Goal: Task Accomplishment & Management: Manage account settings

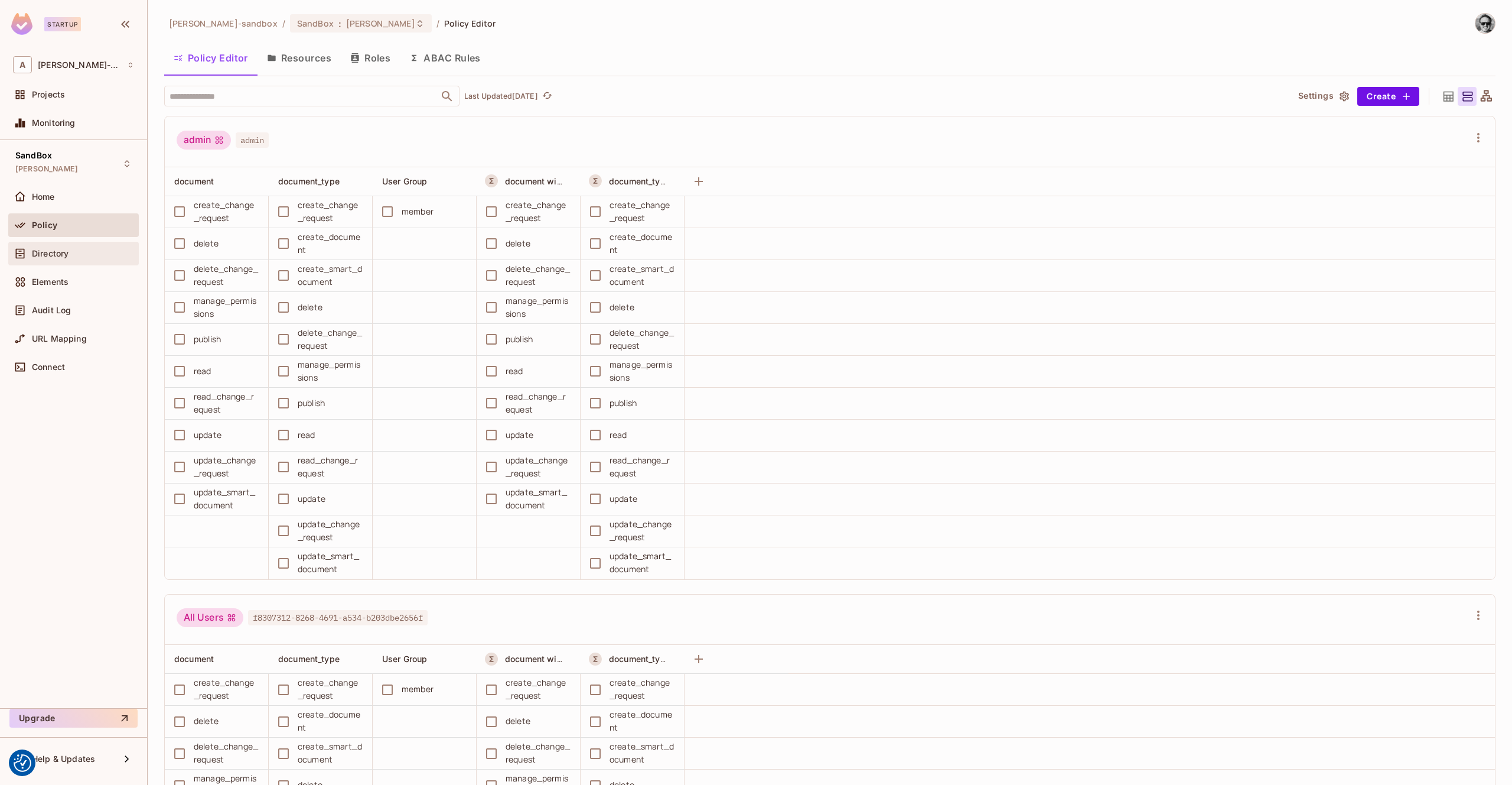
click at [30, 252] on div at bounding box center [23, 253] width 19 height 14
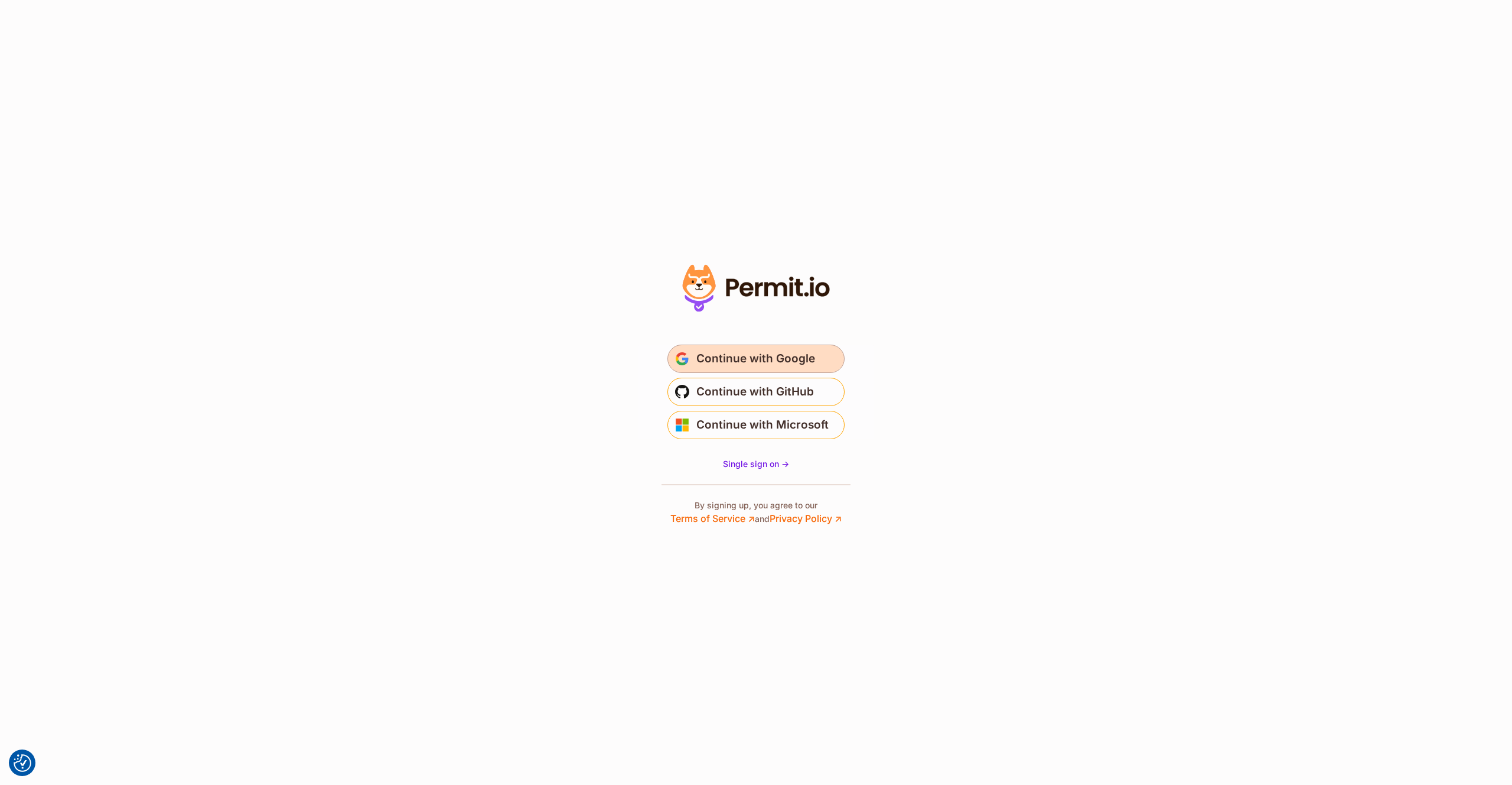
click at [744, 354] on span "Continue with Google" at bounding box center [756, 359] width 119 height 19
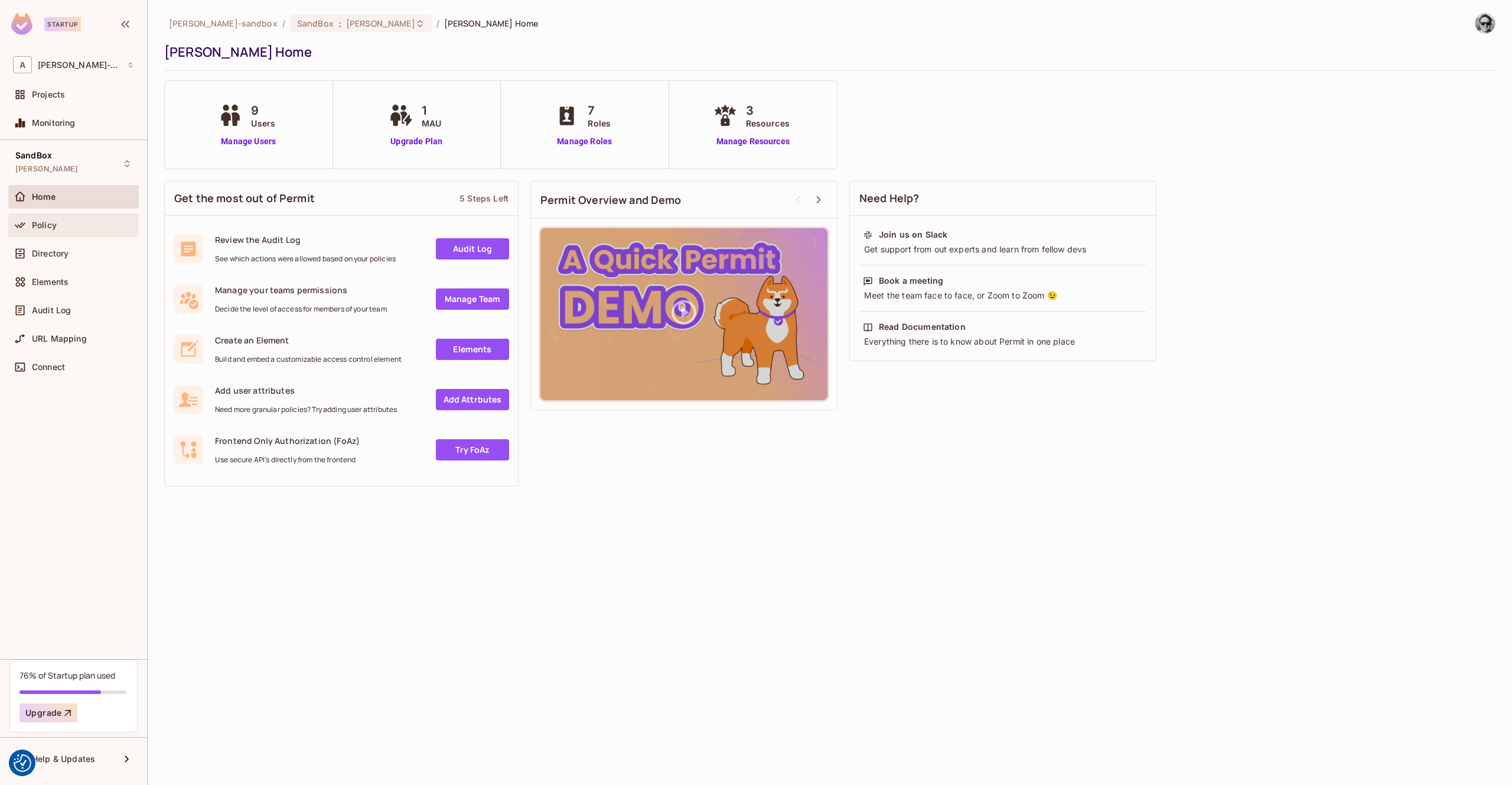
click at [52, 221] on span "Policy" at bounding box center [44, 225] width 24 height 9
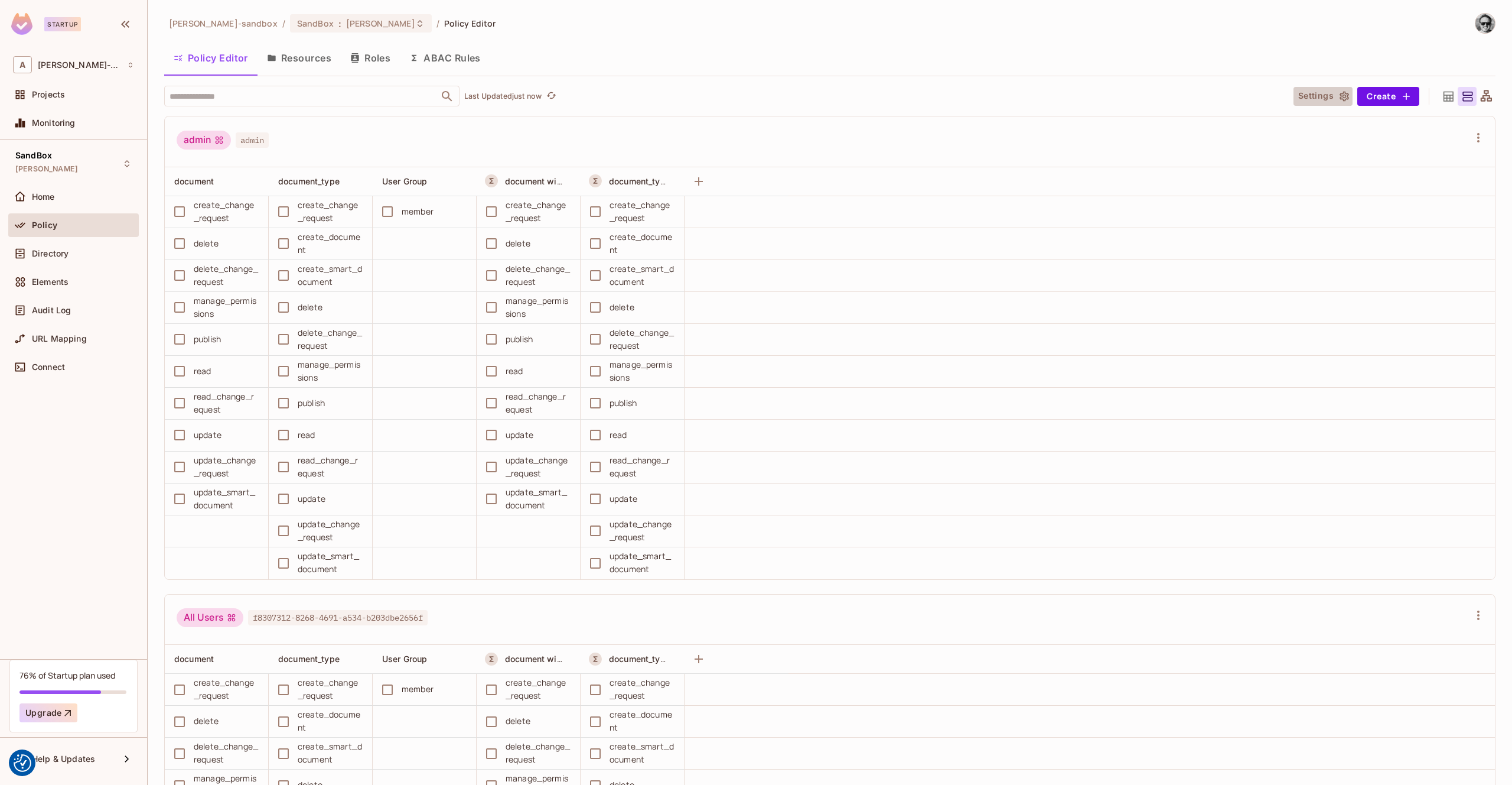
click at [1326, 94] on button "Settings" at bounding box center [1323, 96] width 59 height 19
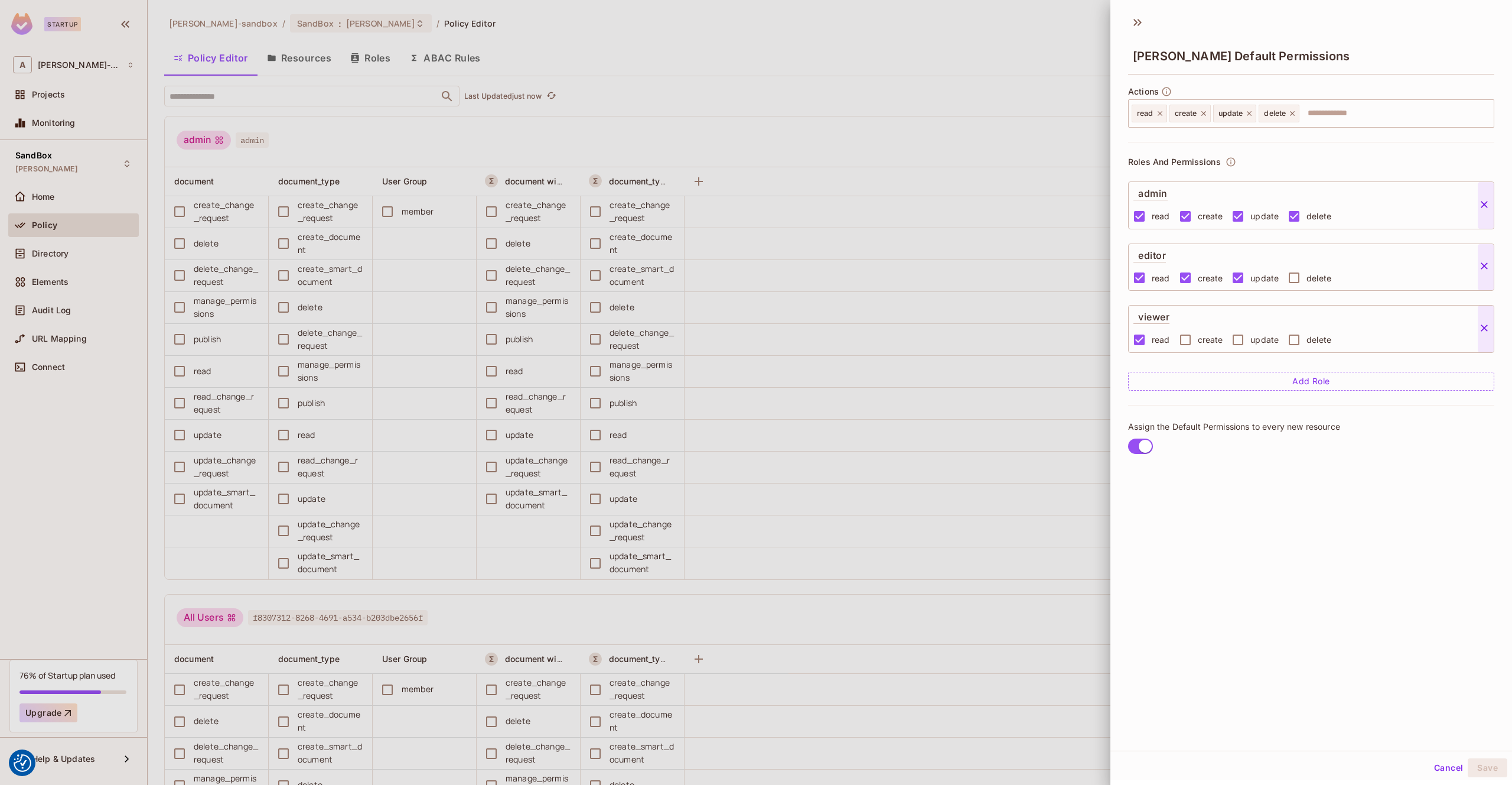
click at [814, 71] on div at bounding box center [756, 392] width 1512 height 785
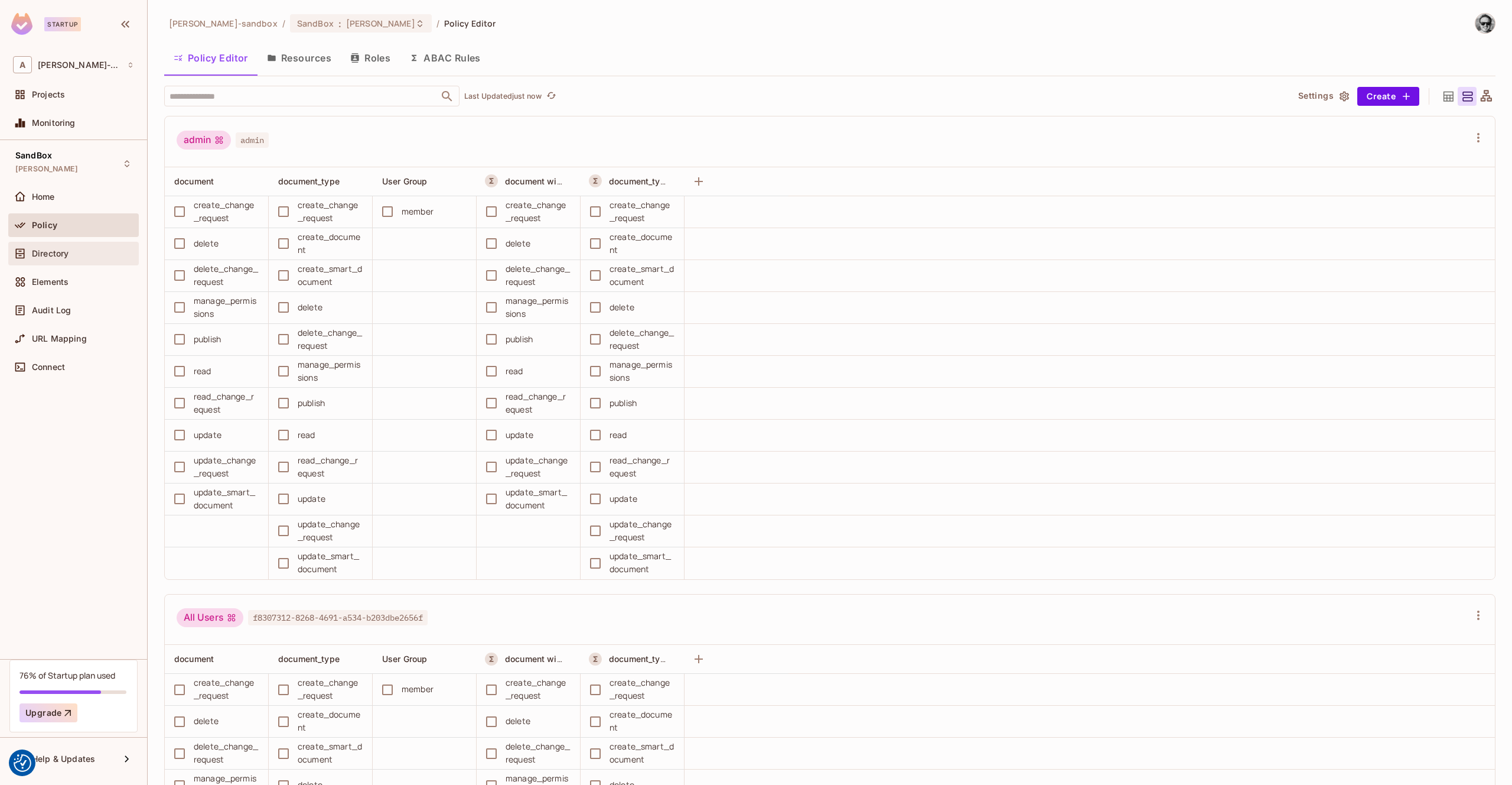
click at [35, 254] on span "Directory" at bounding box center [50, 253] width 37 height 9
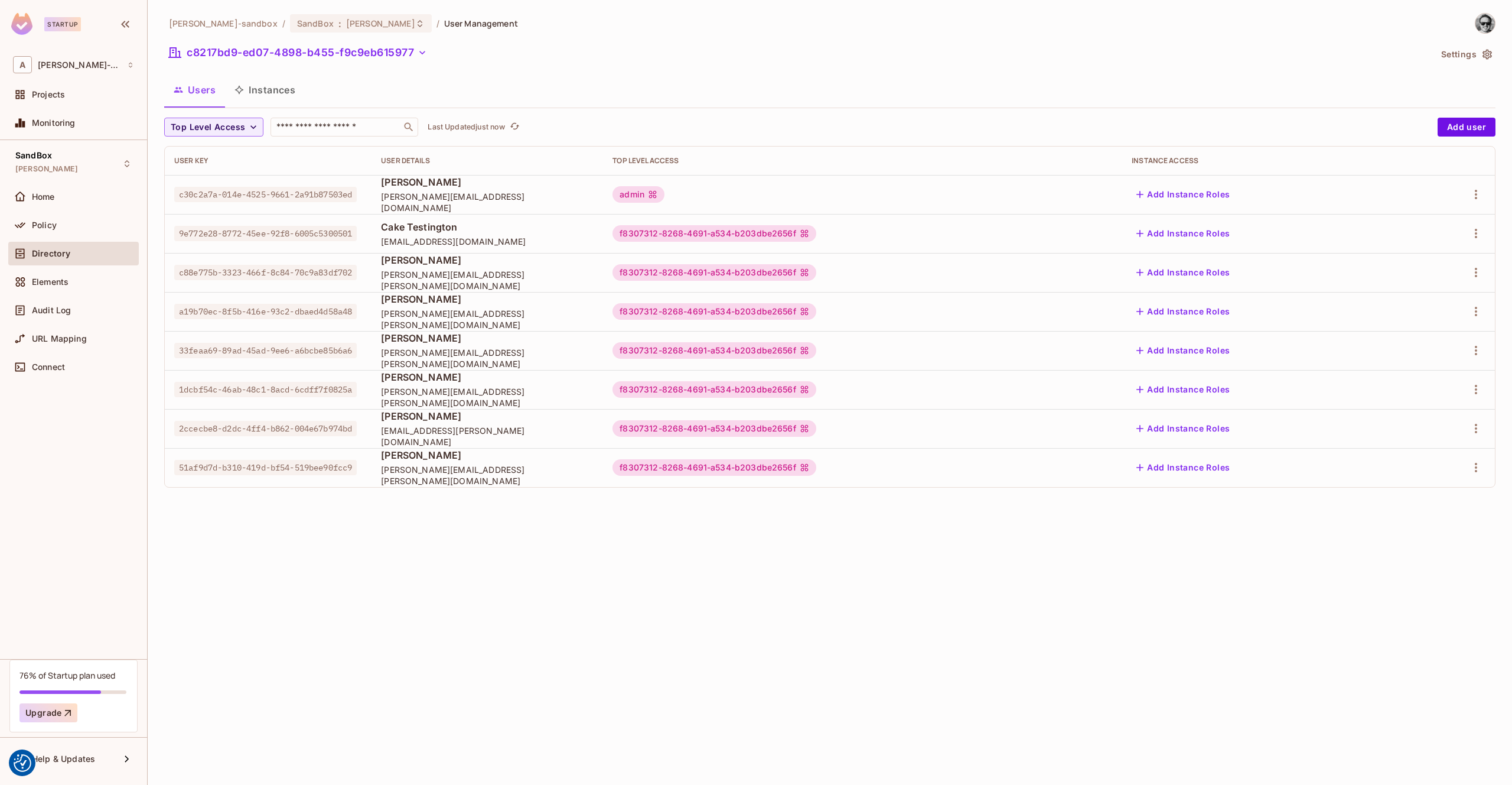
click at [1450, 53] on button "Settings" at bounding box center [1466, 55] width 59 height 19
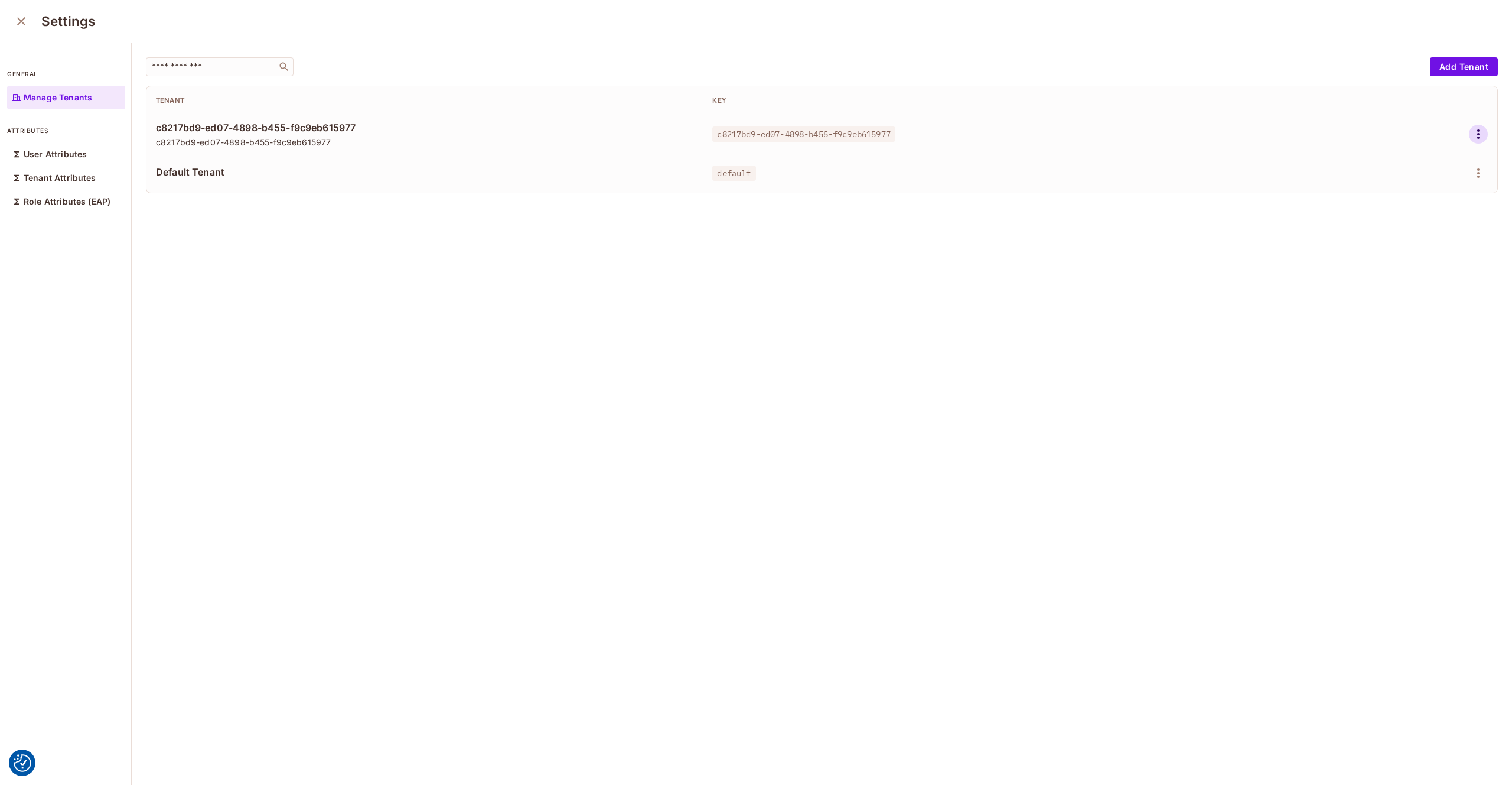
click at [1479, 130] on icon "button" at bounding box center [1478, 134] width 3 height 9
click at [1436, 180] on span "Edit Attributes" at bounding box center [1438, 188] width 66 height 19
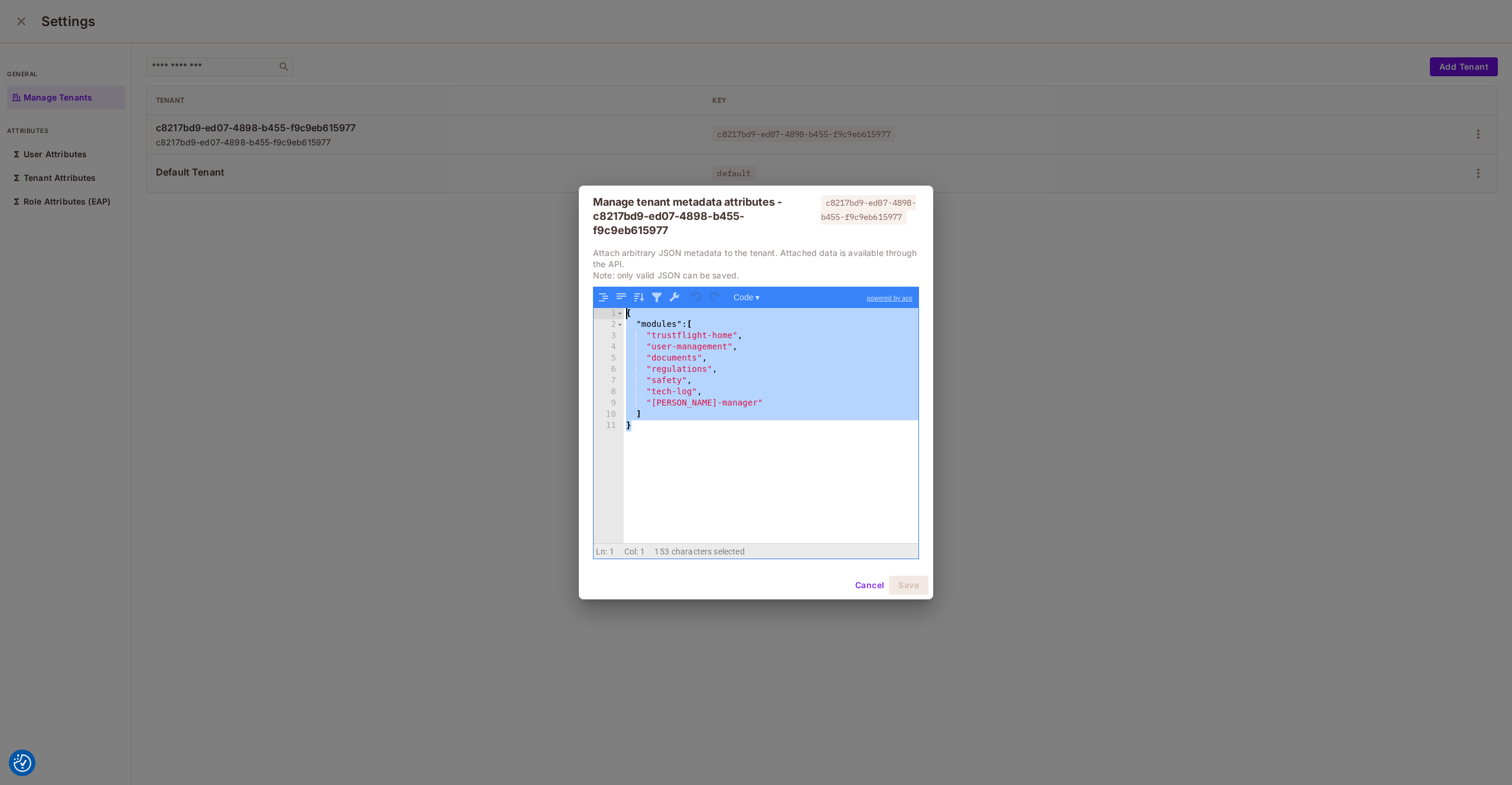
drag, startPoint x: 649, startPoint y: 432, endPoint x: 601, endPoint y: 281, distance: 158.4
click at [601, 281] on div "Attach arbitrary JSON metadata to the tenant. Attached data is available throug…" at bounding box center [756, 402] width 326 height 312
click at [868, 587] on button "Cancel" at bounding box center [870, 585] width 39 height 19
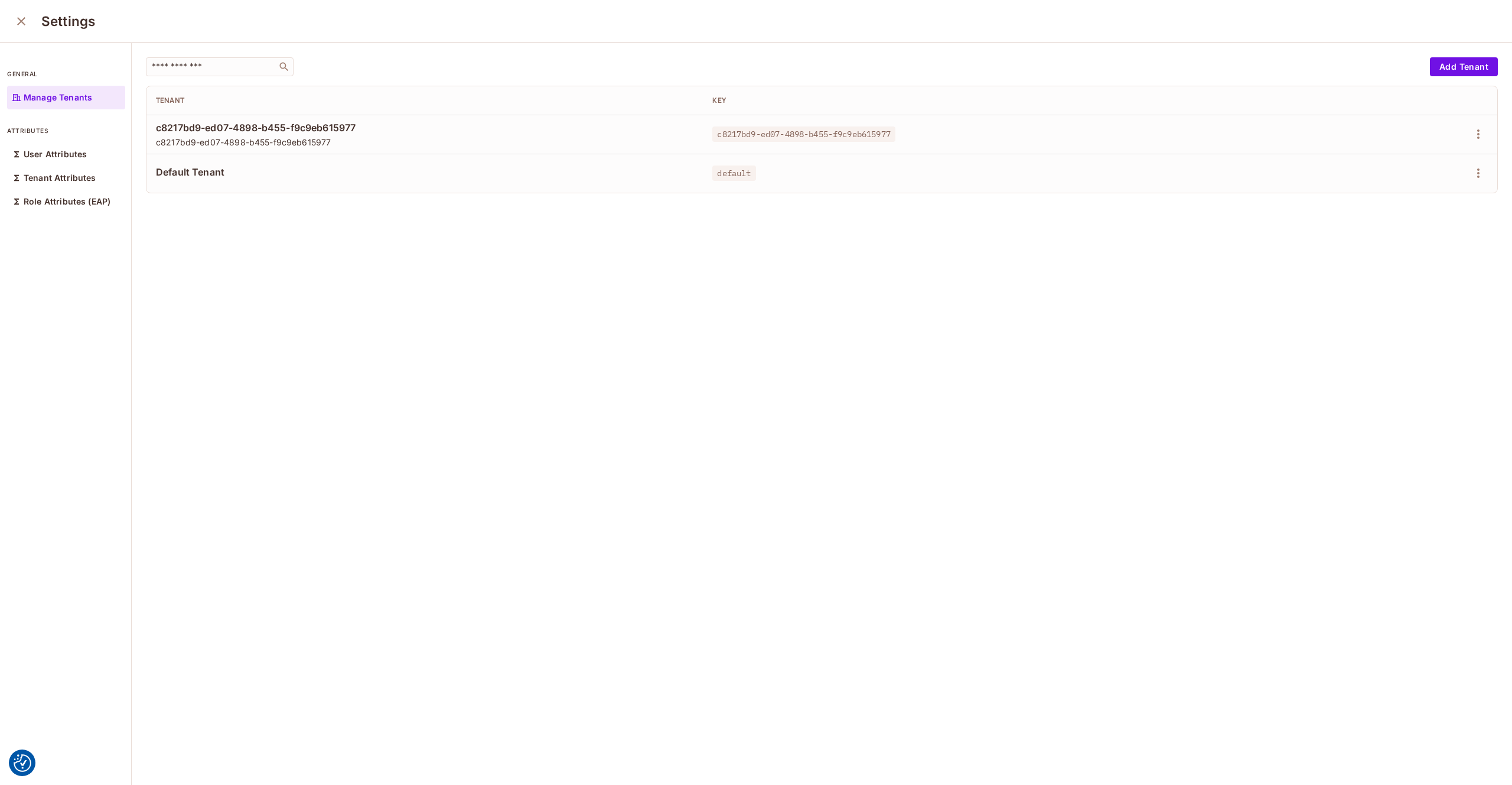
click at [23, 23] on icon "close" at bounding box center [21, 21] width 8 height 8
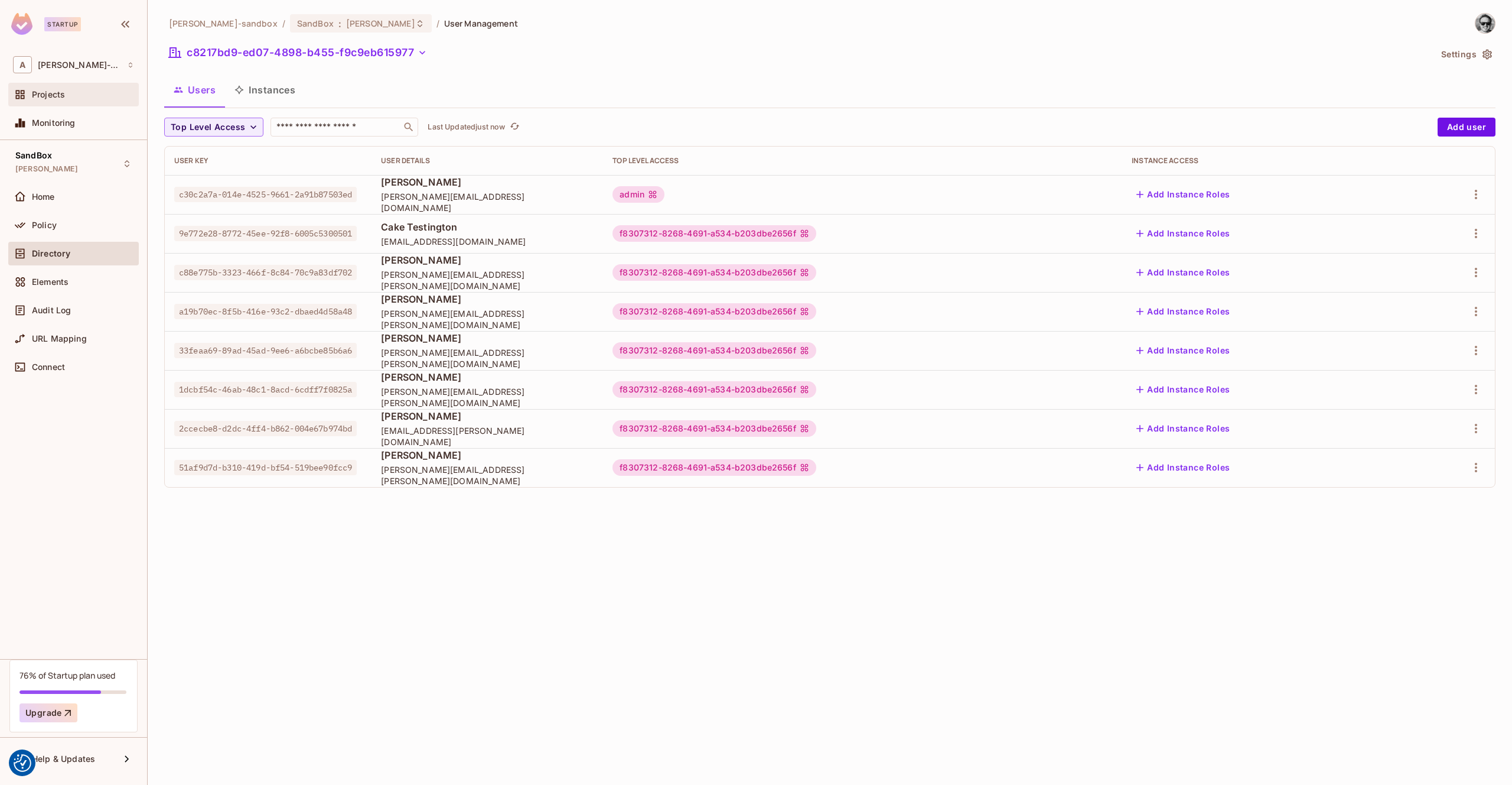
click at [64, 92] on span "Projects" at bounding box center [48, 94] width 33 height 9
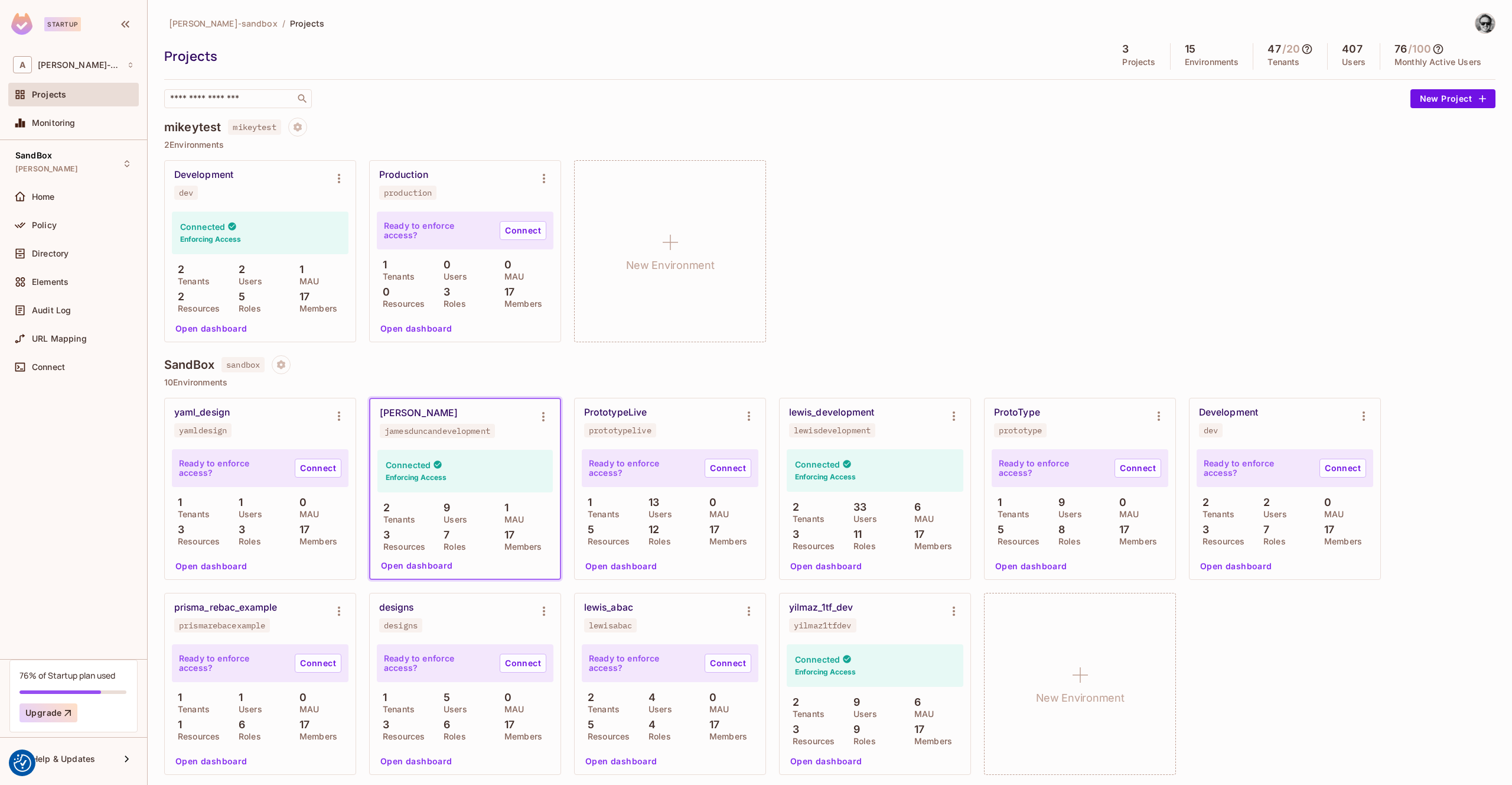
click at [266, 197] on div "Development dev" at bounding box center [251, 184] width 153 height 31
click at [340, 177] on icon "Environment settings" at bounding box center [338, 178] width 14 height 14
click at [275, 200] on div at bounding box center [756, 392] width 1512 height 785
click at [222, 331] on button "Open dashboard" at bounding box center [211, 329] width 82 height 19
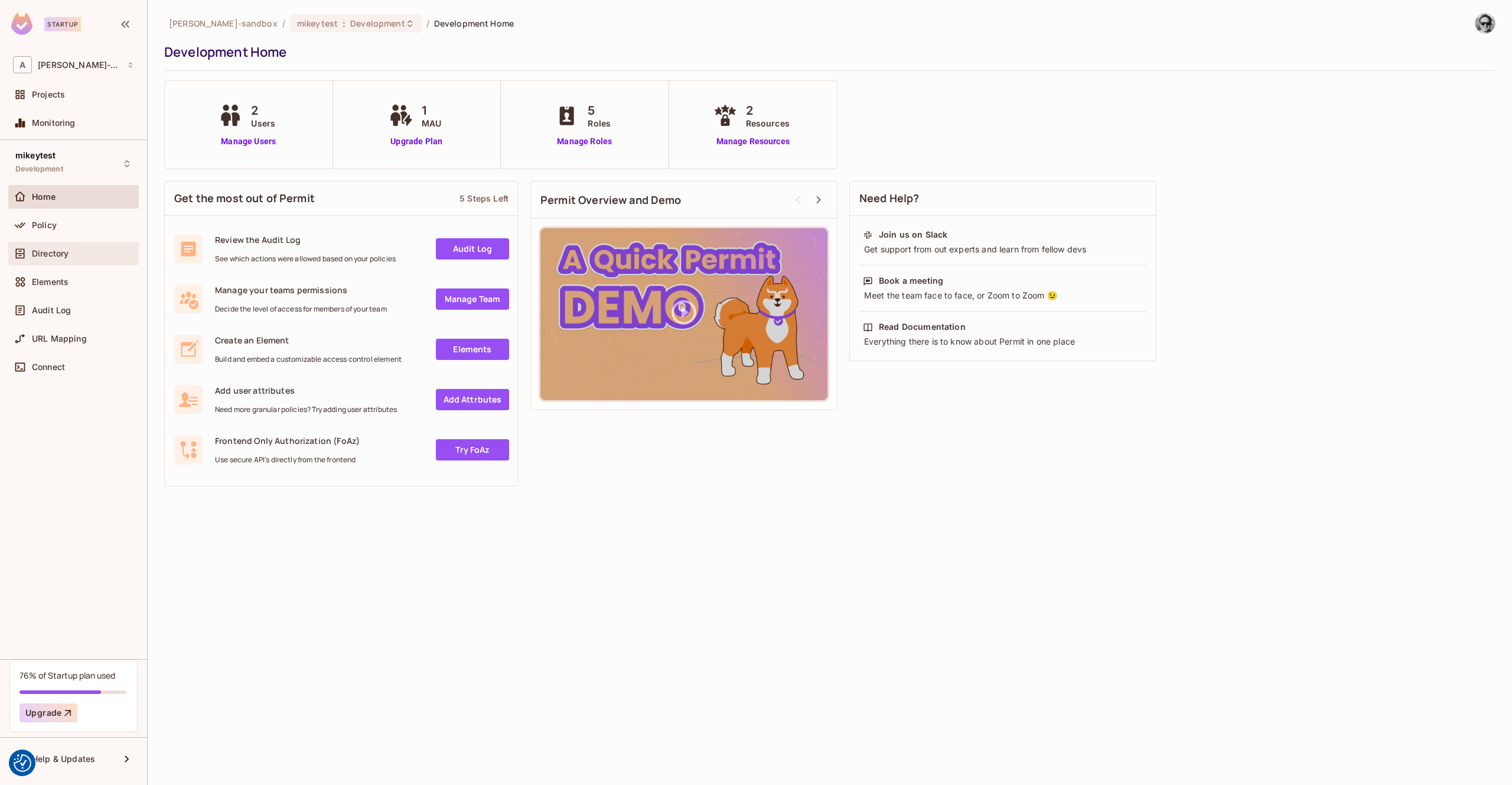
click at [67, 249] on span "Directory" at bounding box center [50, 253] width 37 height 9
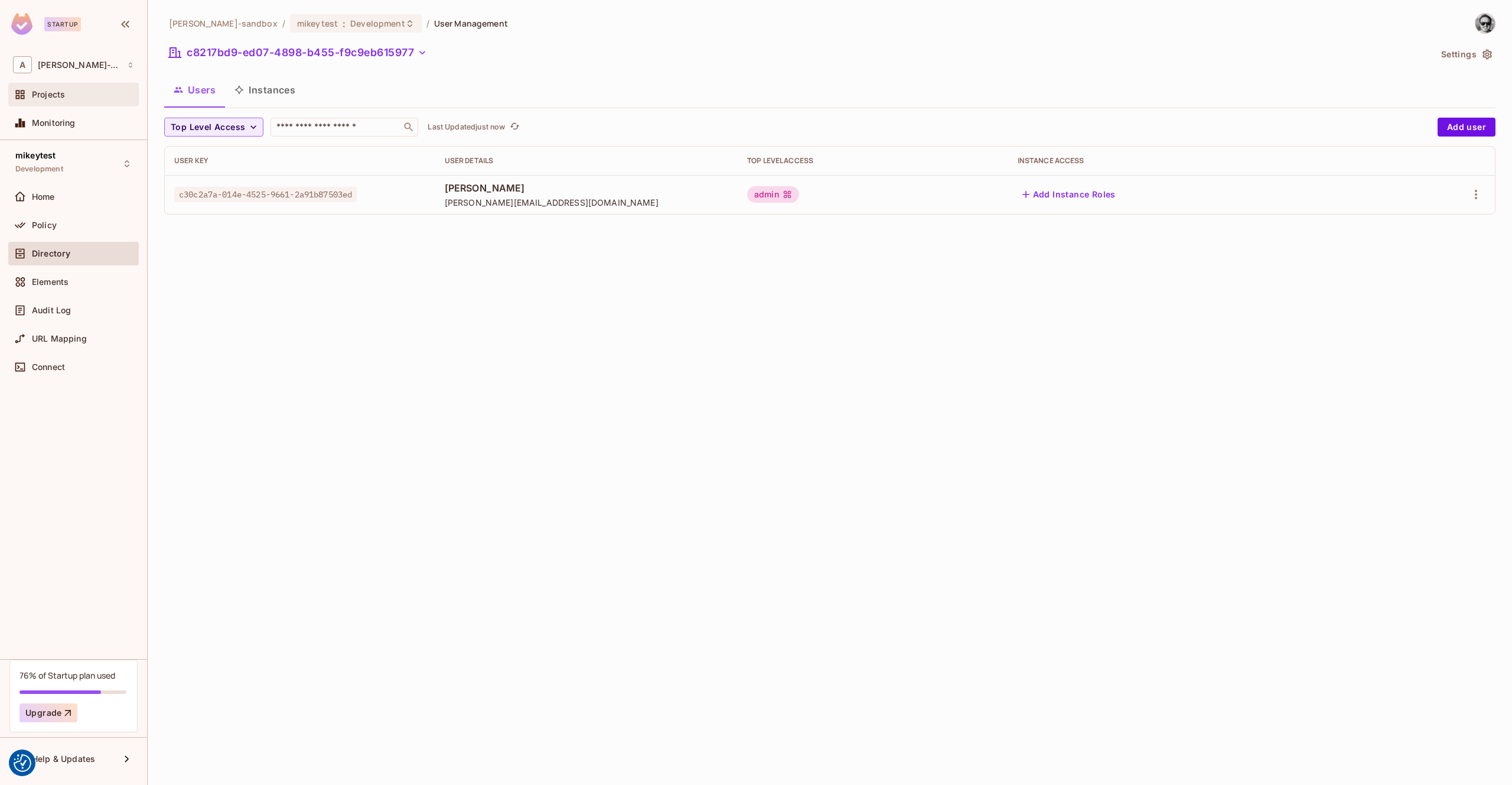
click at [62, 98] on span "Projects" at bounding box center [48, 94] width 33 height 9
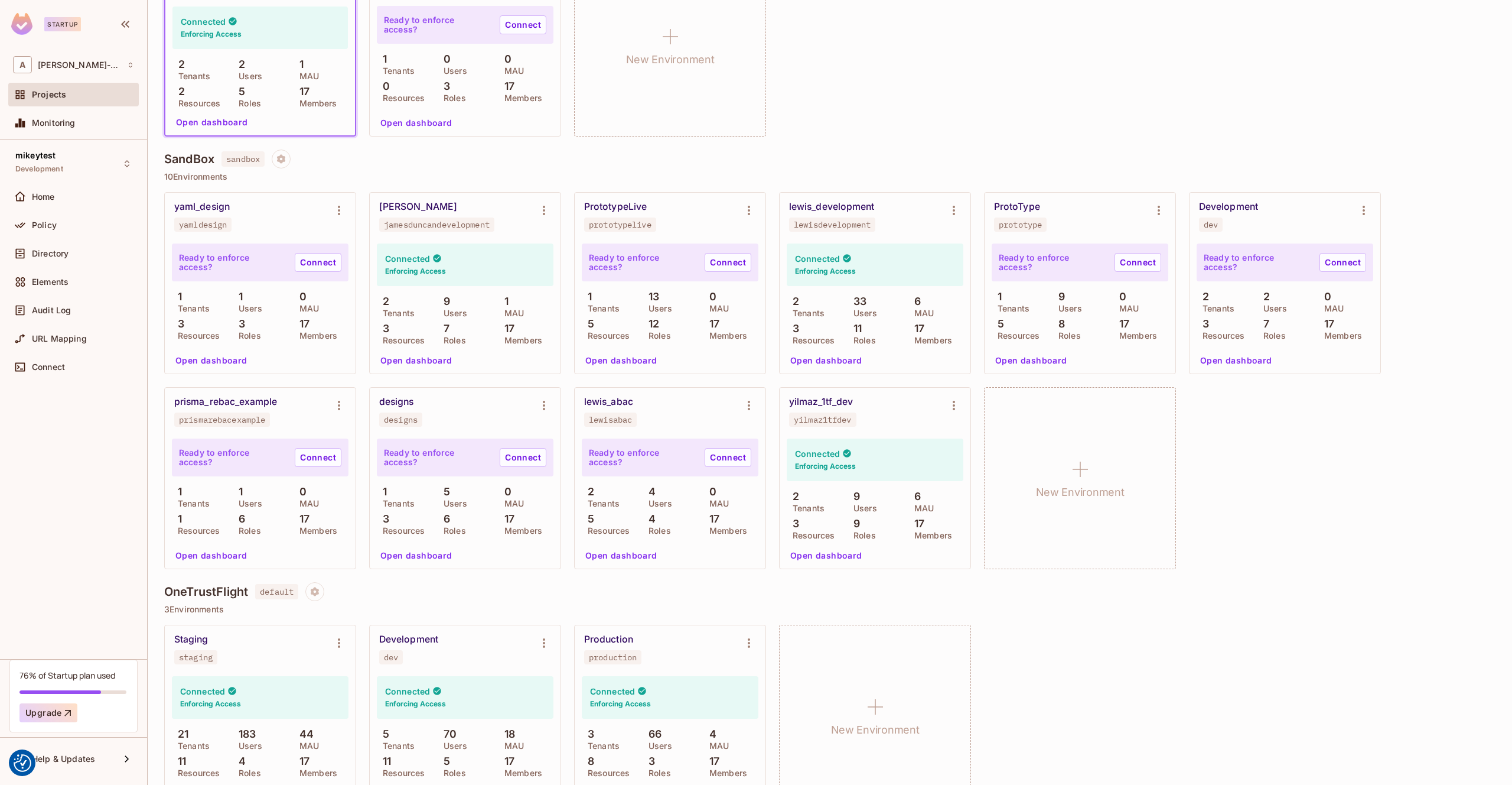
scroll to position [240, 0]
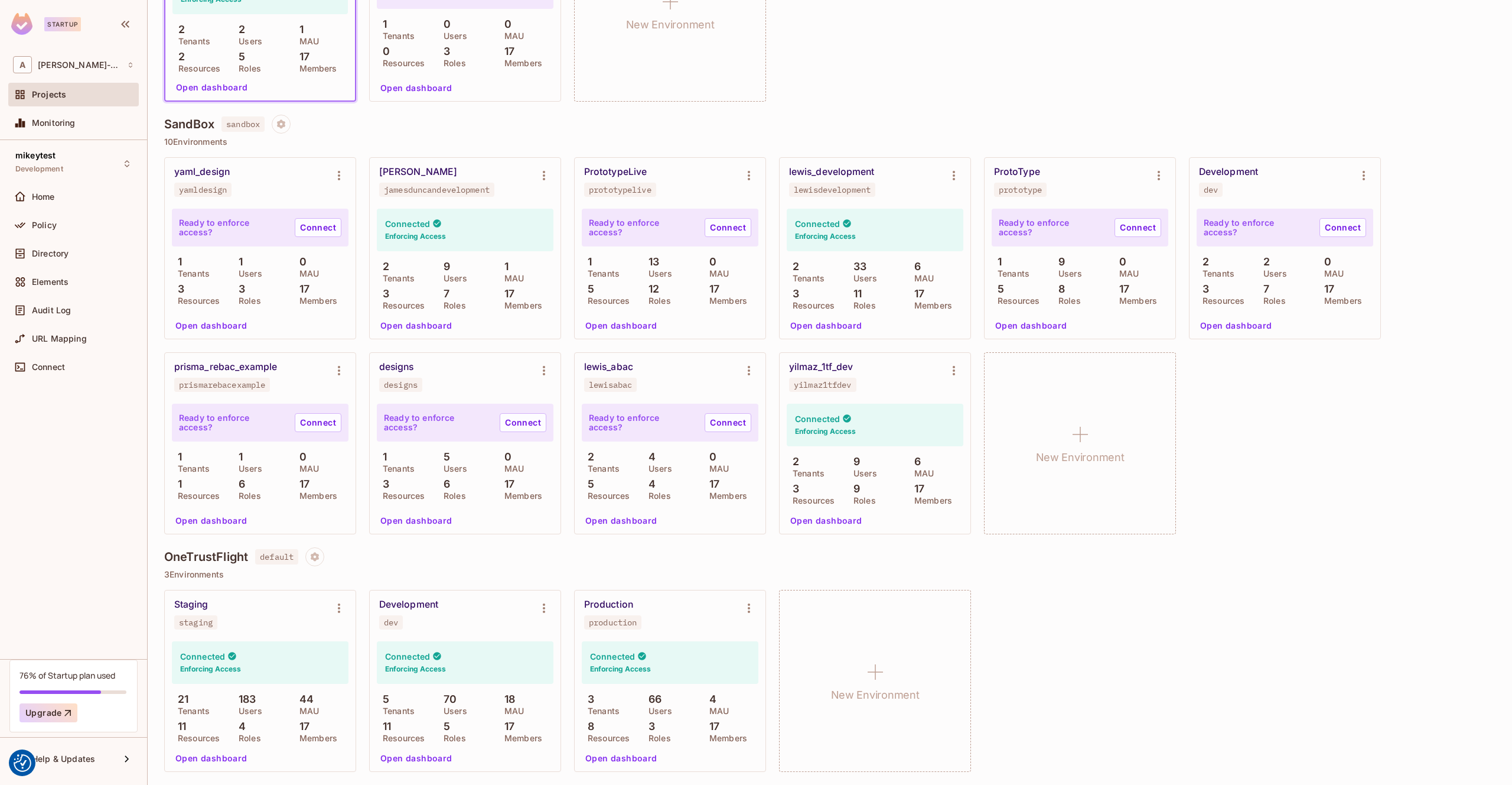
click at [531, 621] on div "Development dev" at bounding box center [456, 613] width 153 height 31
click at [438, 755] on button "Open dashboard" at bounding box center [416, 759] width 82 height 19
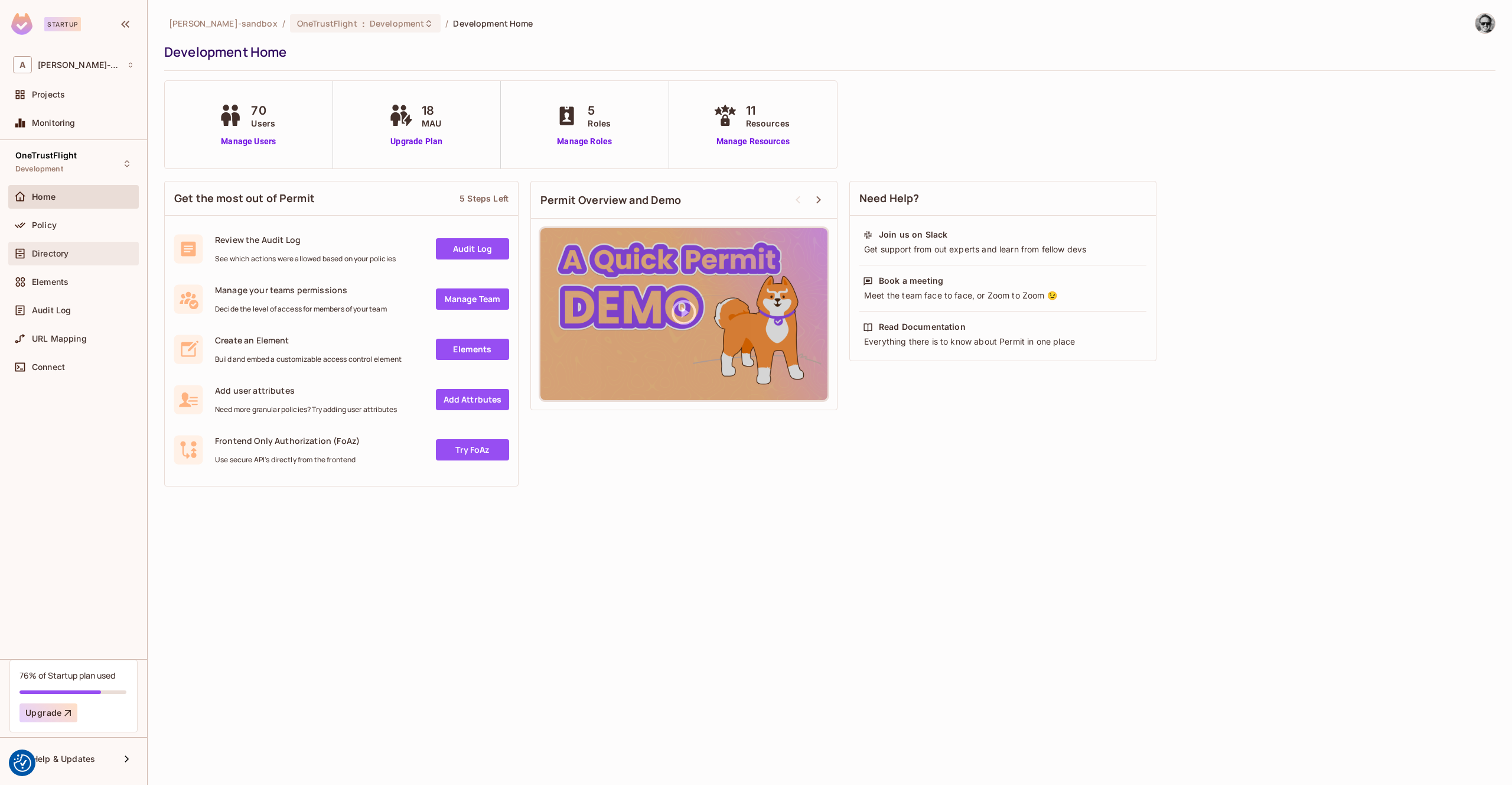
click at [66, 245] on div "Directory" at bounding box center [73, 253] width 131 height 24
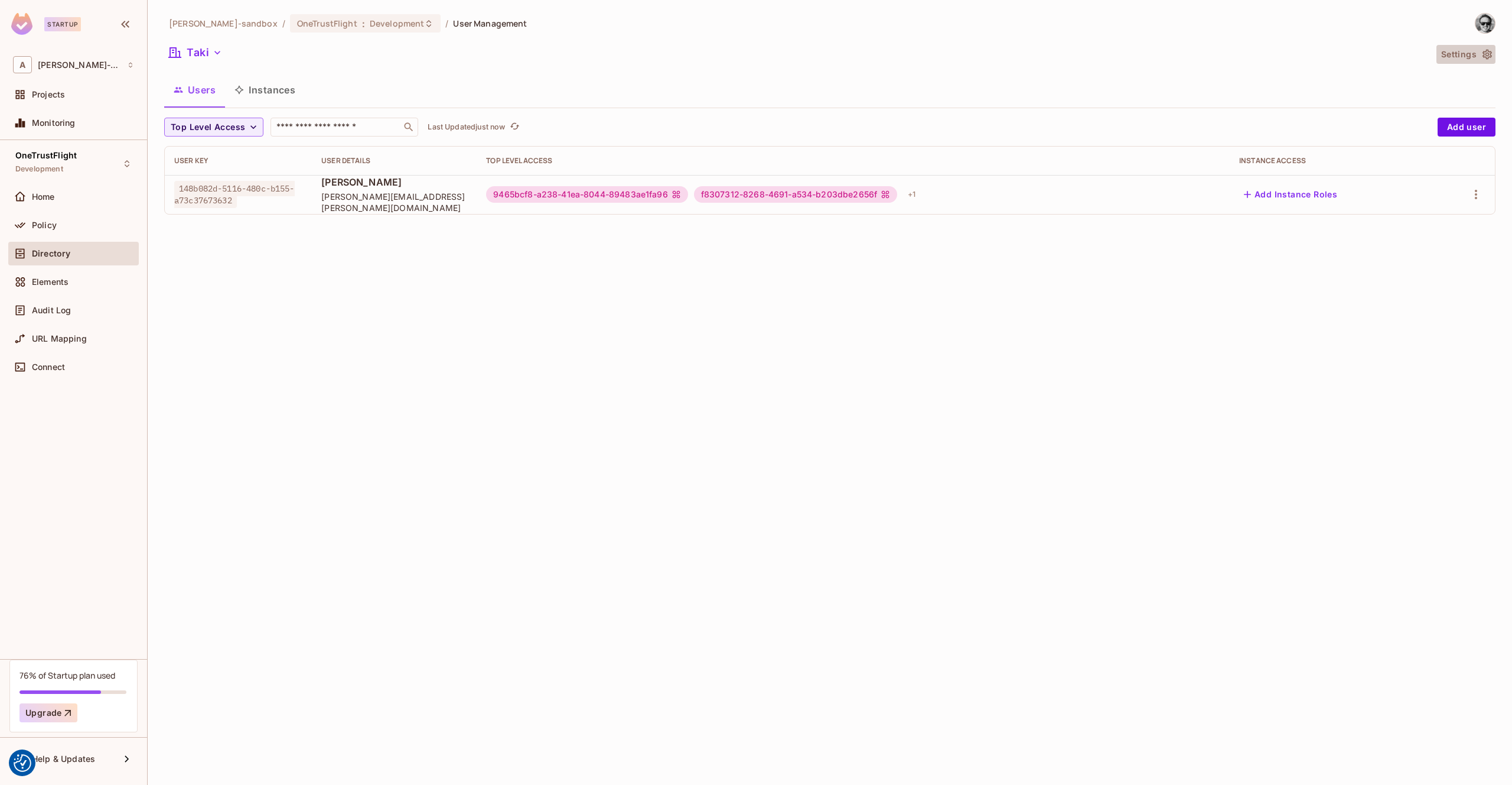
click at [1456, 54] on button "Settings" at bounding box center [1466, 55] width 59 height 19
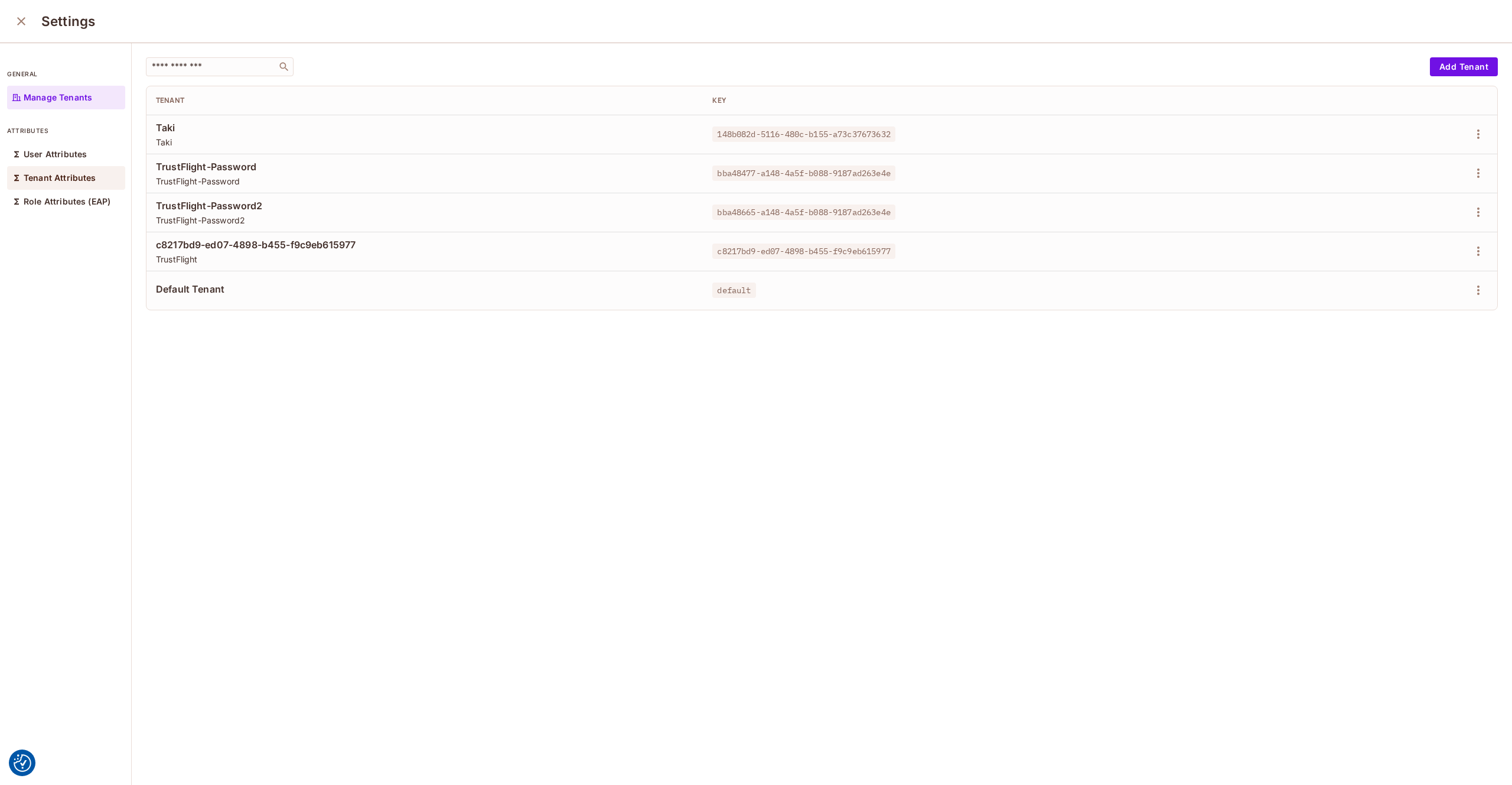
click at [65, 175] on p "Tenant Attributes" at bounding box center [59, 178] width 73 height 9
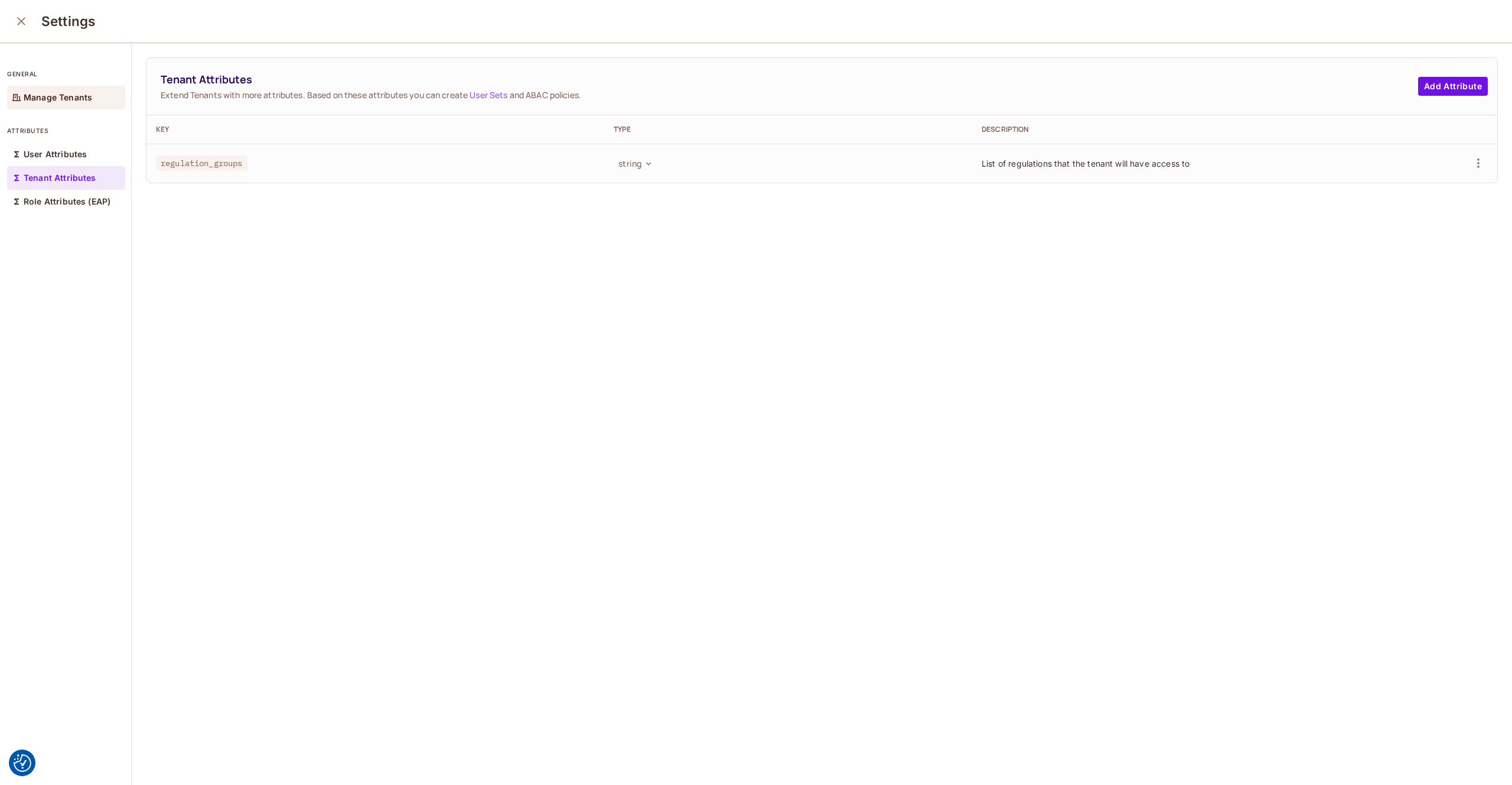
click at [61, 99] on p "Manage Tenants" at bounding box center [57, 97] width 69 height 9
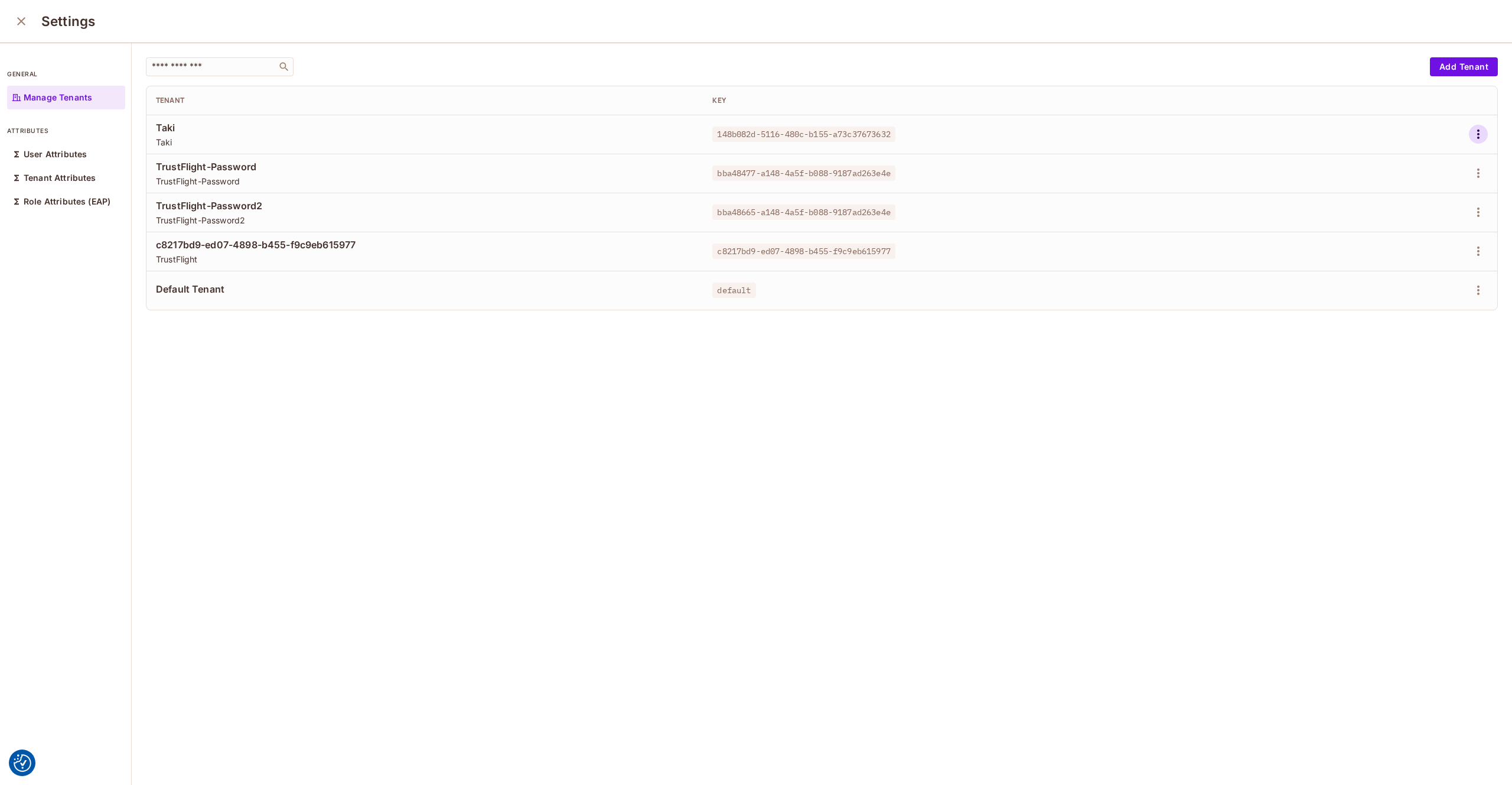
click at [1479, 134] on icon "button" at bounding box center [1478, 134] width 3 height 9
click at [1420, 188] on div "Edit Attributes" at bounding box center [1438, 188] width 58 height 12
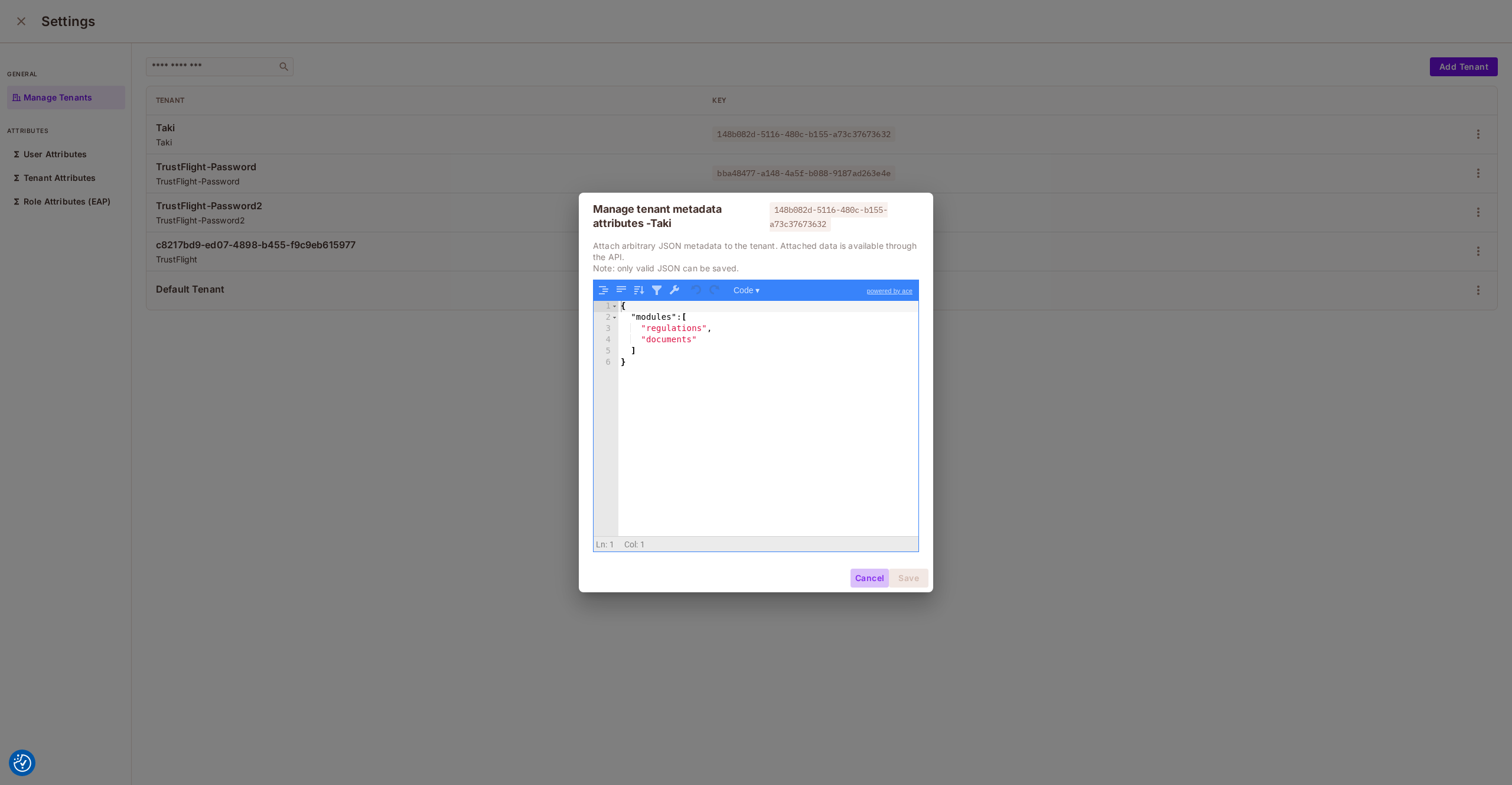
click at [863, 579] on button "Cancel" at bounding box center [870, 578] width 39 height 19
